Goal: Check status

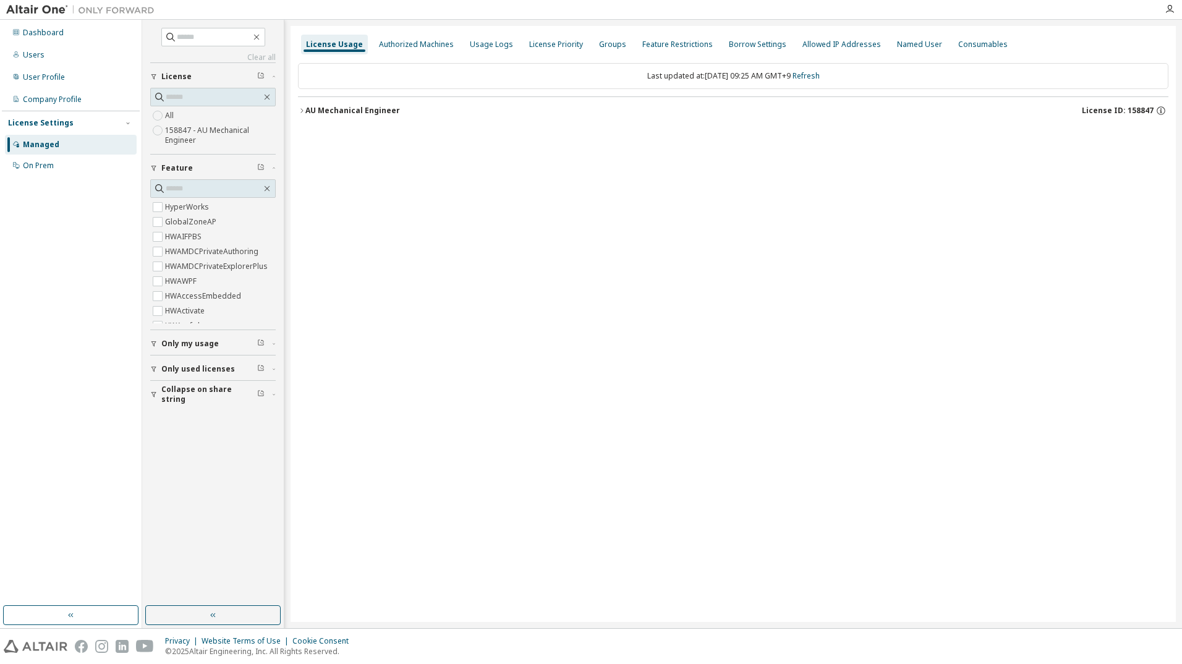
click at [299, 109] on icon "button" at bounding box center [301, 110] width 7 height 7
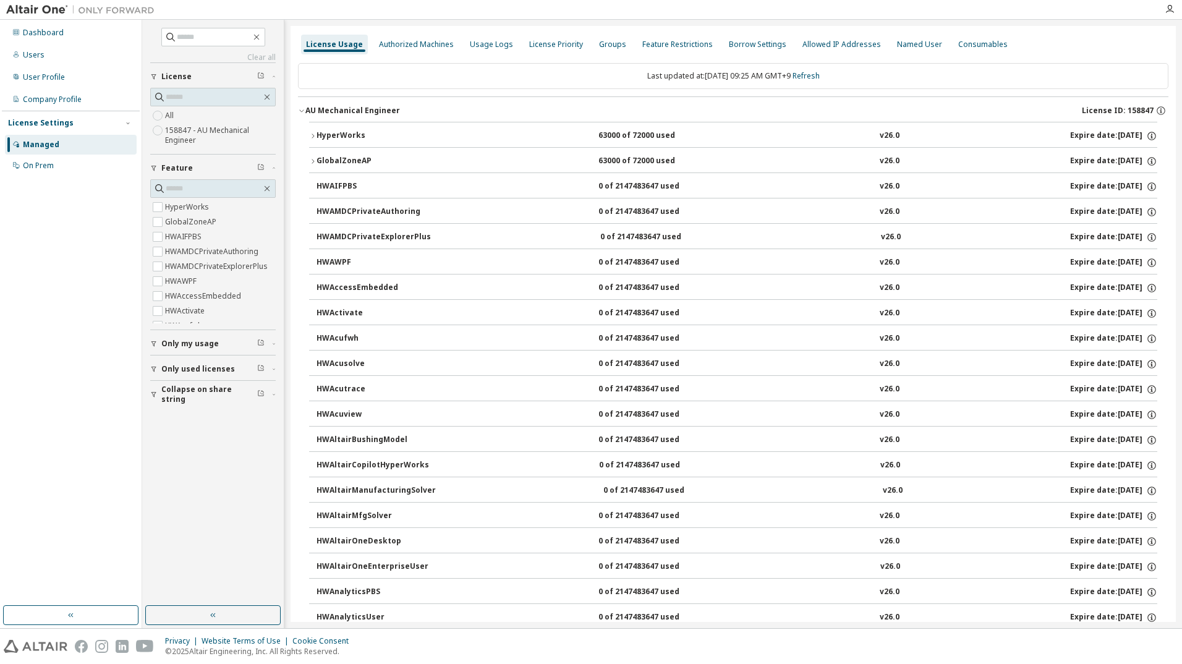
click at [310, 136] on icon "button" at bounding box center [312, 135] width 7 height 7
